Goal: Find contact information: Find contact information

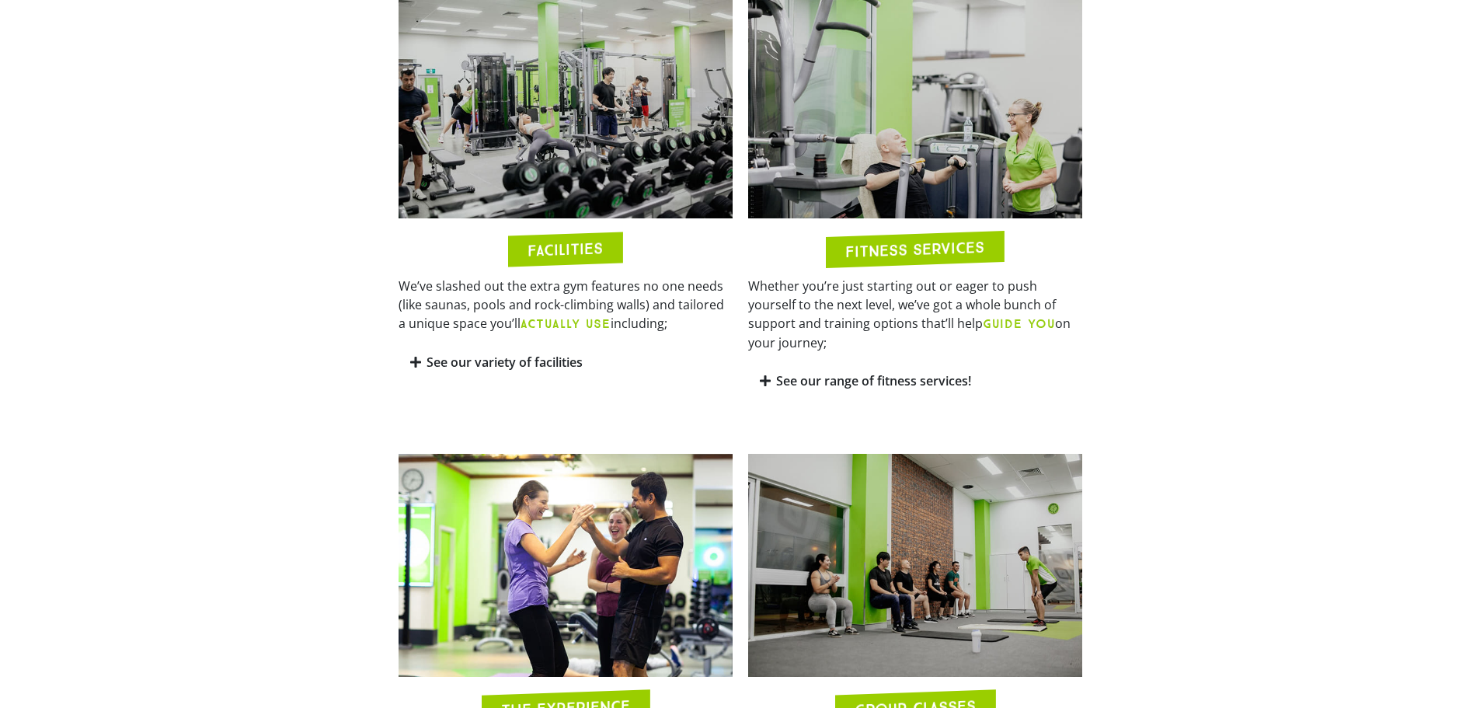
scroll to position [311, 0]
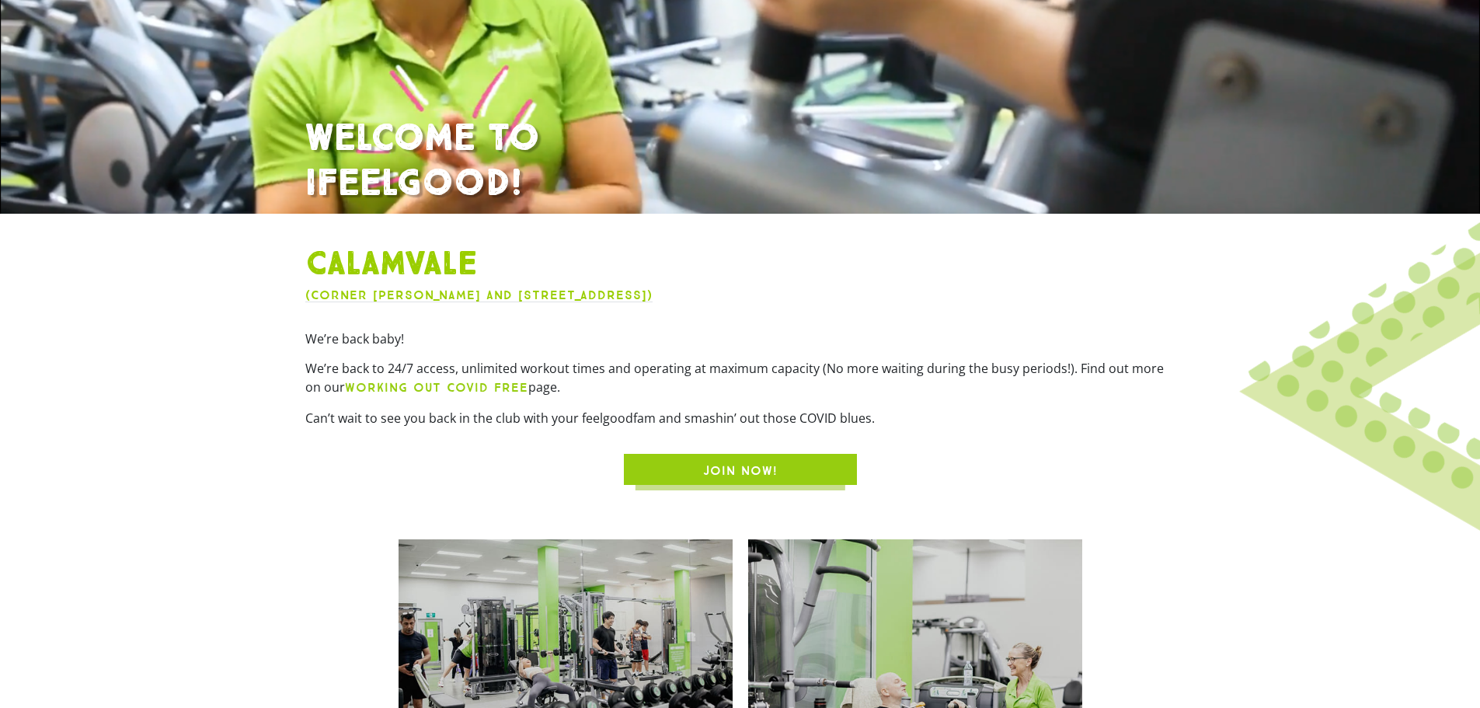
drag, startPoint x: 761, startPoint y: 291, endPoint x: 736, endPoint y: 294, distance: 25.7
click at [736, 294] on div "Calamvale ([STREET_ADDRESS][PERSON_NAME]) We’re back baby! We’re back to 24/7 a…" at bounding box center [741, 365] width 886 height 256
drag, startPoint x: 754, startPoint y: 284, endPoint x: 734, endPoint y: 298, distance: 25.0
click at [734, 298] on div "Calamvale ([STREET_ADDRESS][PERSON_NAME]) We’re back baby! We’re back to 24/7 a…" at bounding box center [741, 365] width 886 height 256
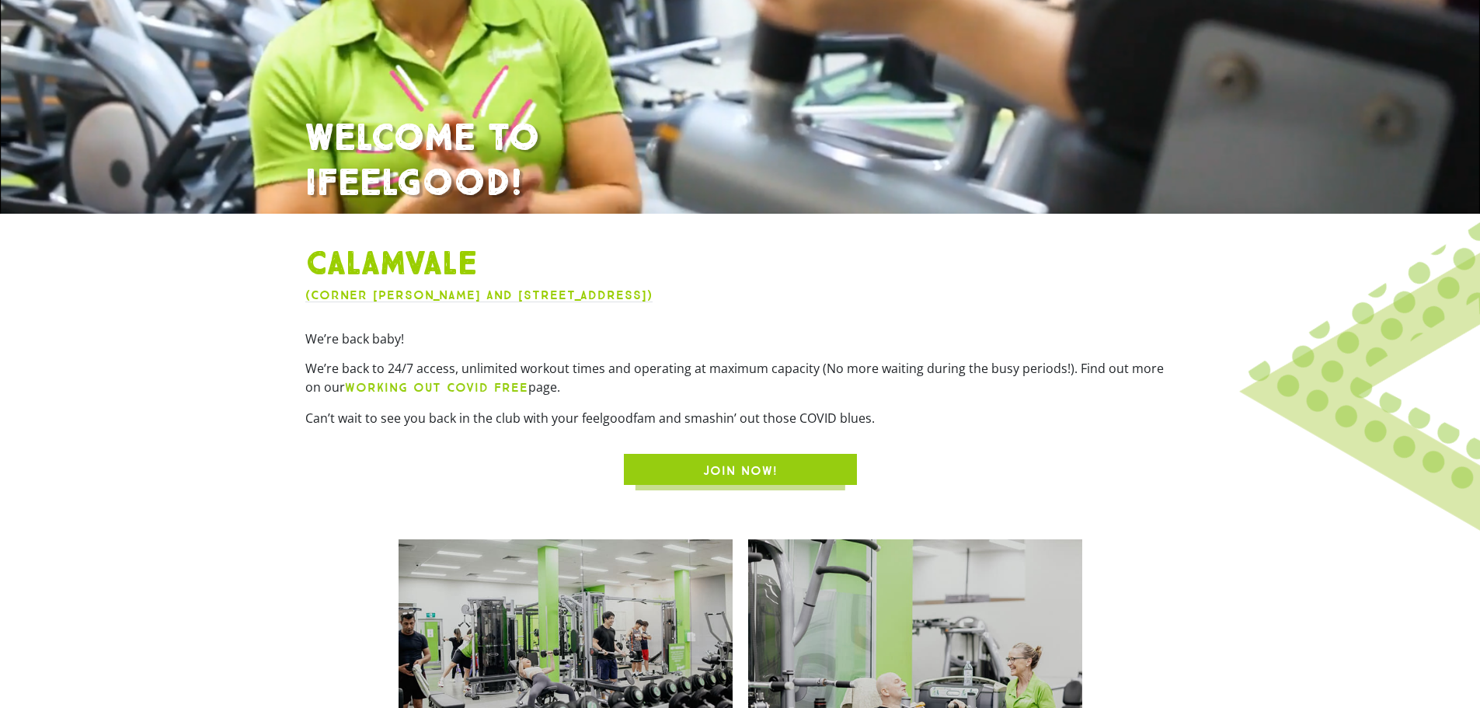
copy div "(Corner [PERSON_NAME] and [STREET_ADDRESS])"
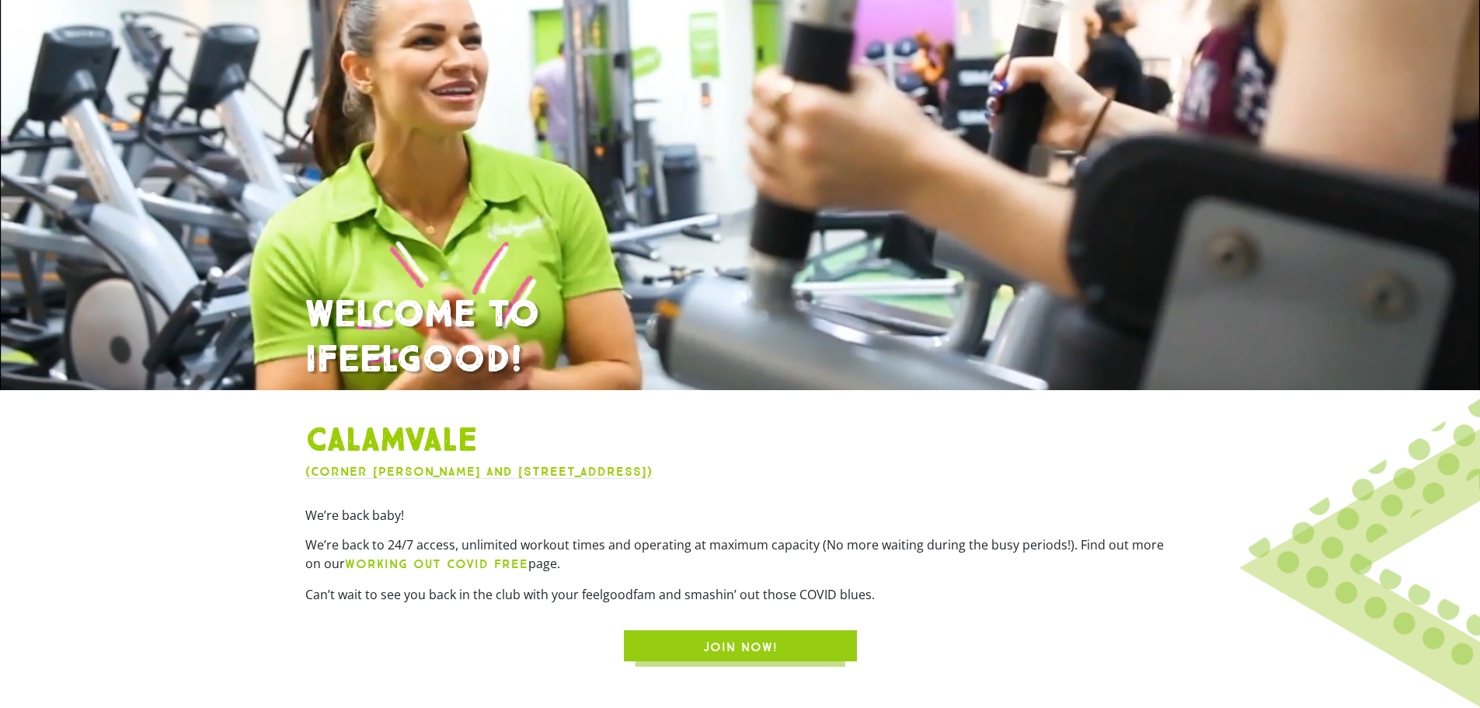
scroll to position [0, 0]
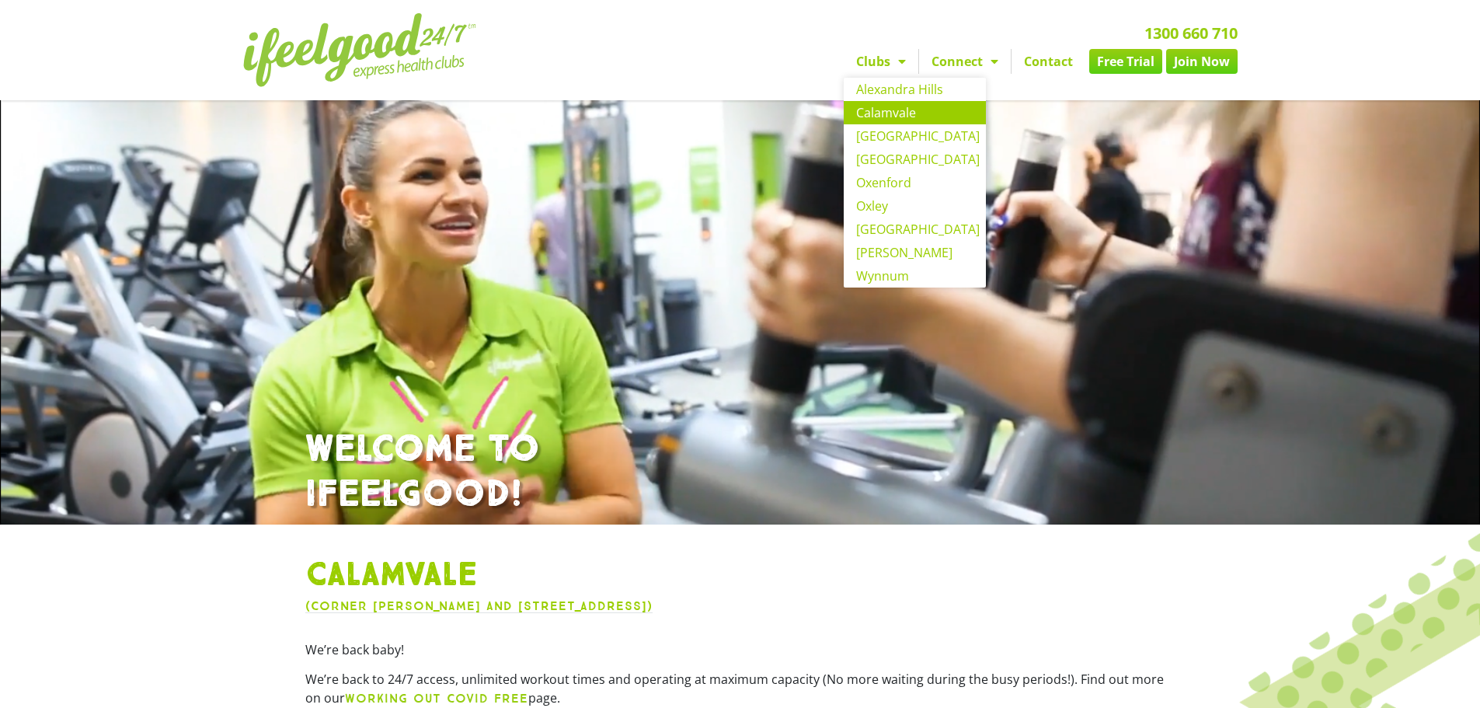
click at [886, 113] on link "Calamvale" at bounding box center [915, 112] width 142 height 23
